Goal: Complete application form: Complete application form

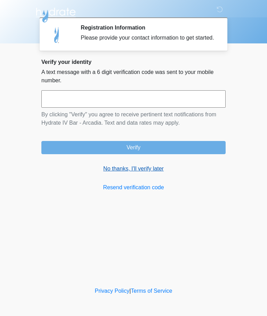
click at [145, 173] on link "No thanks, I'll verify later" at bounding box center [133, 168] width 184 height 8
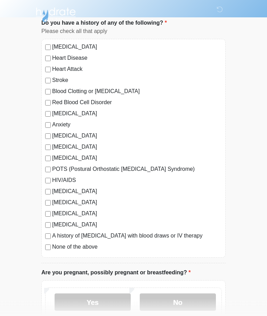
scroll to position [47, 0]
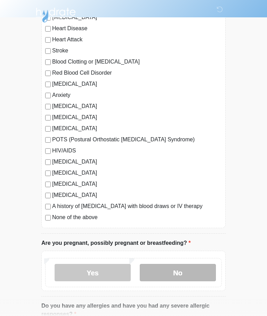
click at [176, 272] on label "No" at bounding box center [178, 272] width 76 height 17
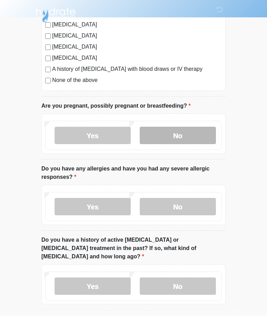
scroll to position [214, 0]
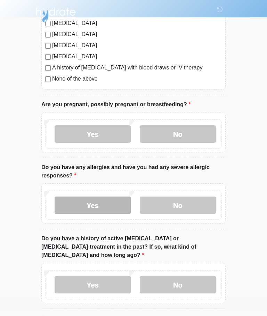
click at [106, 202] on label "Yes" at bounding box center [92, 204] width 76 height 17
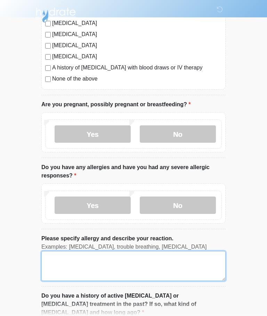
click at [151, 279] on textarea "Please specify allergy and describe your reaction." at bounding box center [133, 266] width 184 height 30
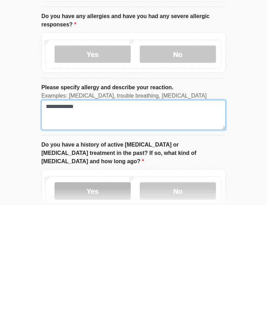
type textarea "**********"
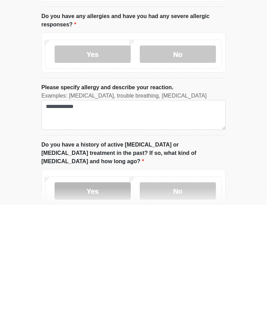
click at [109, 293] on label "Yes" at bounding box center [92, 301] width 76 height 17
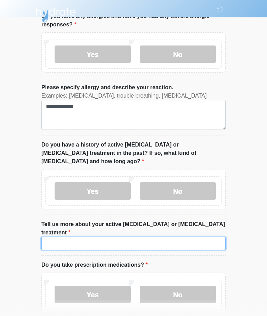
click at [186, 237] on input "Tell us more about your active cancer or cancer treatment" at bounding box center [133, 243] width 184 height 13
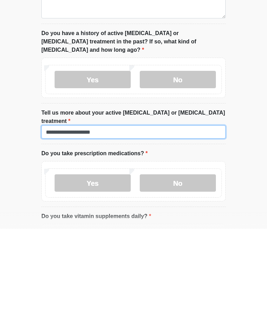
type input "**********"
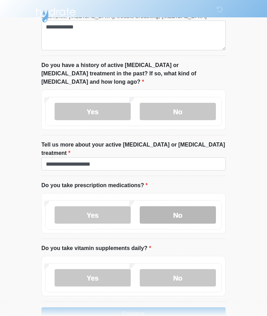
click at [196, 206] on label "No" at bounding box center [178, 214] width 76 height 17
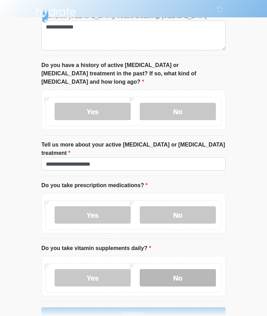
click at [198, 269] on label "No" at bounding box center [178, 277] width 76 height 17
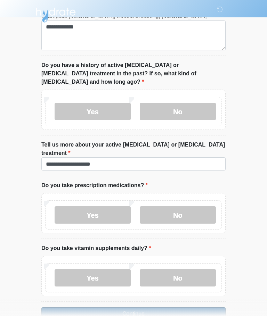
click at [192, 307] on button "Continue" at bounding box center [133, 313] width 184 height 13
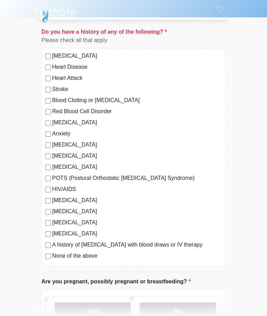
click at [43, 254] on div "High Blood Pressure Heart Disease Heart Attack Stroke Blood Clotting or Bleedin…" at bounding box center [133, 157] width 184 height 219
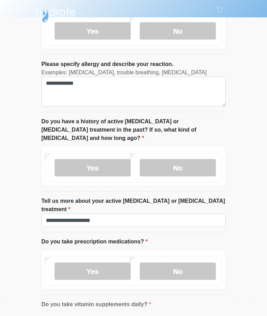
scroll to position [445, 0]
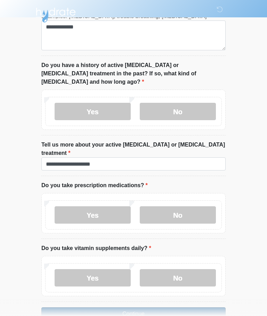
click at [183, 307] on button "Continue" at bounding box center [133, 313] width 184 height 13
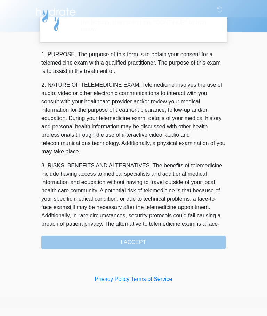
scroll to position [0, 0]
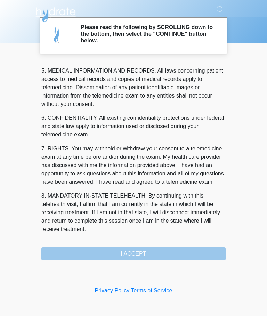
click at [72, 252] on button "I ACCEPT" at bounding box center [133, 253] width 184 height 13
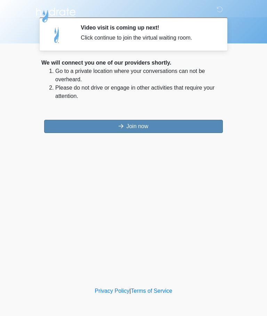
click at [87, 121] on button "Join now" at bounding box center [133, 126] width 178 height 13
